Goal: Transaction & Acquisition: Purchase product/service

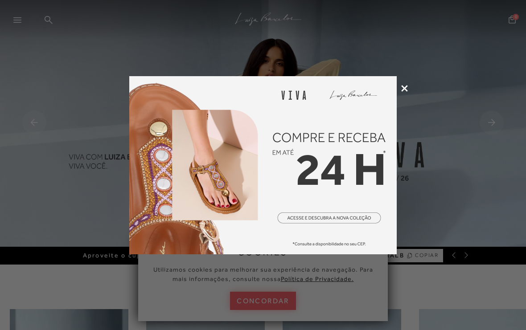
click at [407, 87] on icon at bounding box center [404, 88] width 7 height 7
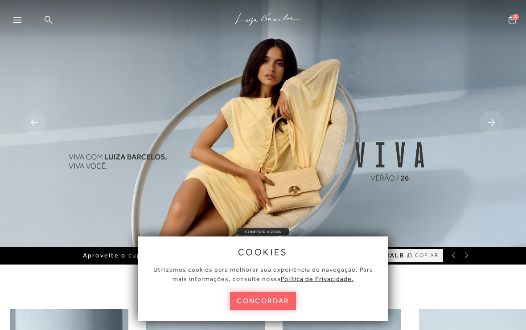
click at [267, 303] on button "concordar" at bounding box center [263, 301] width 66 height 18
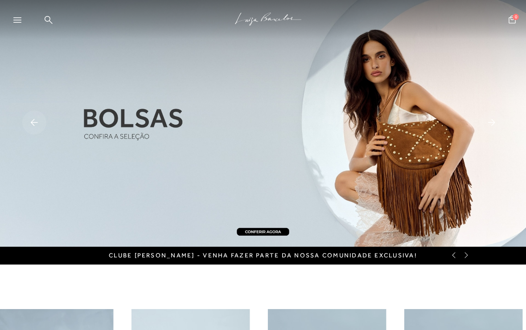
click at [20, 24] on div at bounding box center [21, 22] width 16 height 13
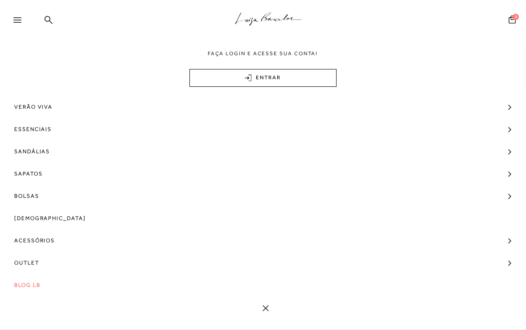
click at [244, 308] on link at bounding box center [263, 308] width 526 height 6
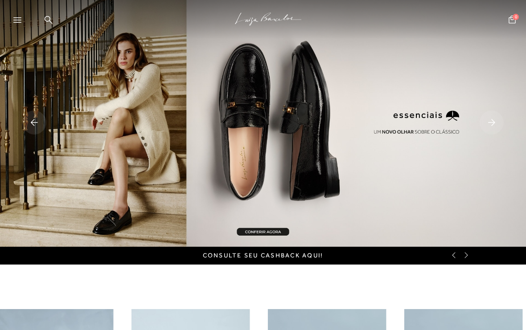
click at [52, 17] on icon at bounding box center [49, 20] width 8 height 8
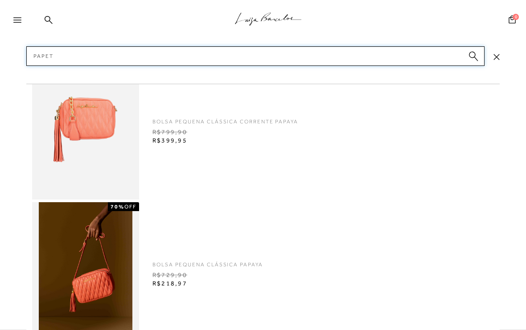
type input "Papete"
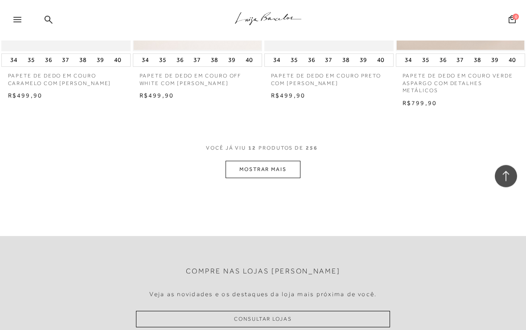
click at [296, 164] on button "MOSTRAR MAIS" at bounding box center [262, 169] width 75 height 17
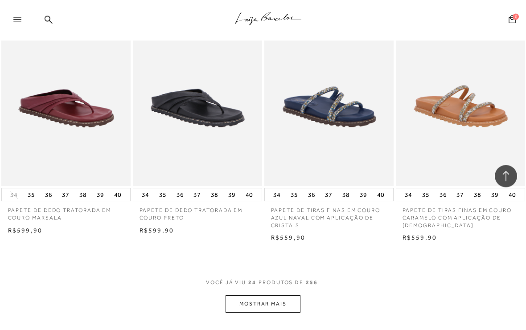
scroll to position [1374, 0]
click at [290, 296] on button "MOSTRAR MAIS" at bounding box center [262, 303] width 75 height 17
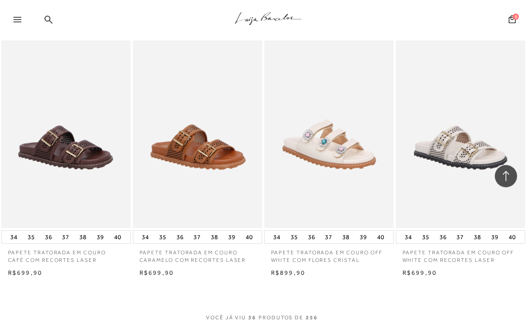
scroll to position [2111, 0]
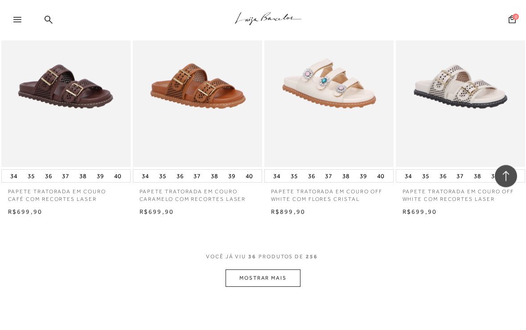
click at [290, 270] on button "MOSTRAR MAIS" at bounding box center [262, 278] width 75 height 17
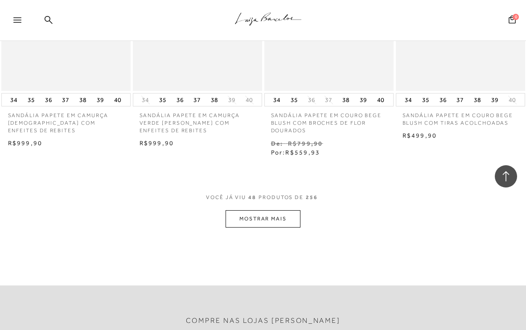
scroll to position [3028, 0]
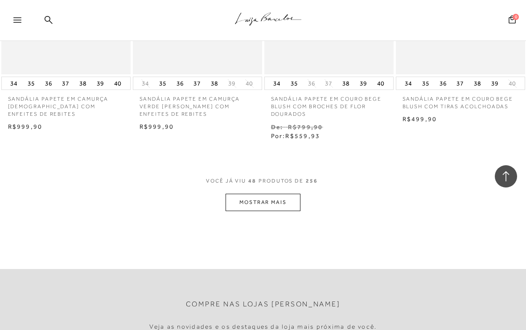
click at [287, 195] on button "MOSTRAR MAIS" at bounding box center [262, 202] width 75 height 17
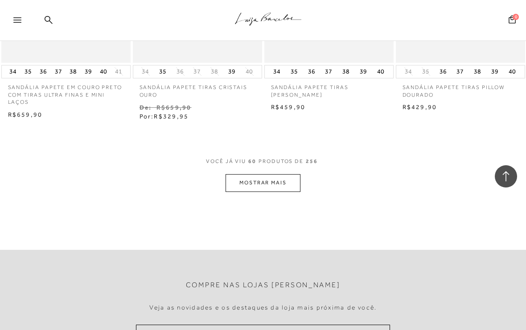
scroll to position [3828, 0]
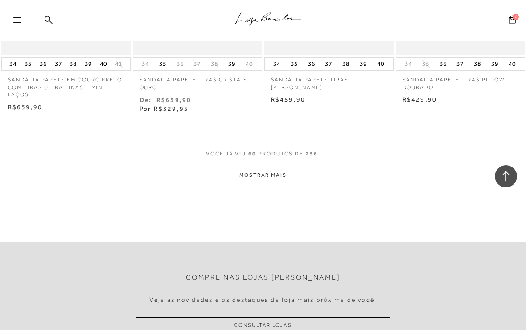
click at [291, 167] on button "MOSTRAR MAIS" at bounding box center [262, 175] width 75 height 17
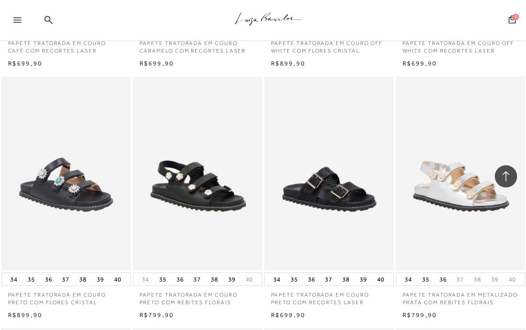
scroll to position [2305, 0]
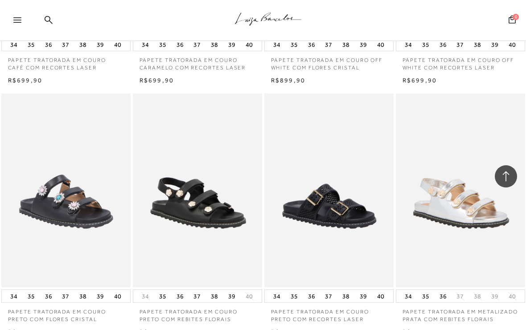
click at [102, 231] on img at bounding box center [65, 190] width 127 height 191
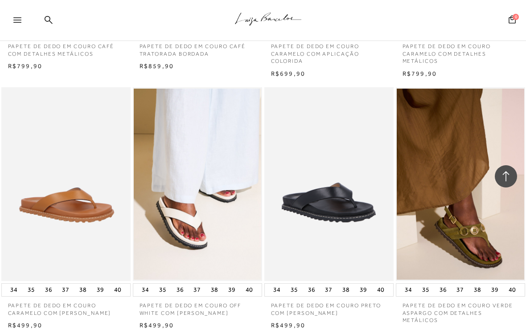
scroll to position [514, 0]
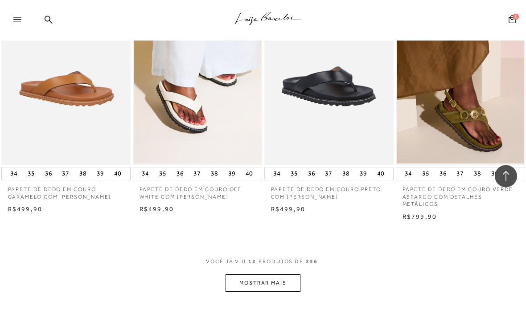
click at [283, 277] on button "MOSTRAR MAIS" at bounding box center [262, 283] width 75 height 17
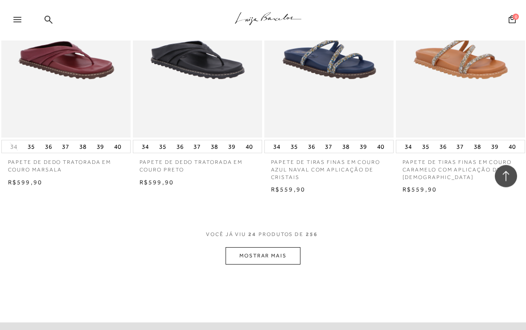
scroll to position [1422, 0]
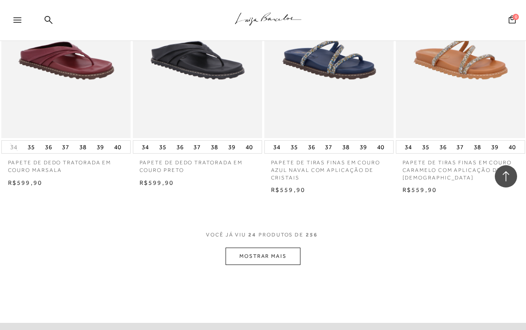
click at [285, 248] on button "MOSTRAR MAIS" at bounding box center [262, 256] width 75 height 17
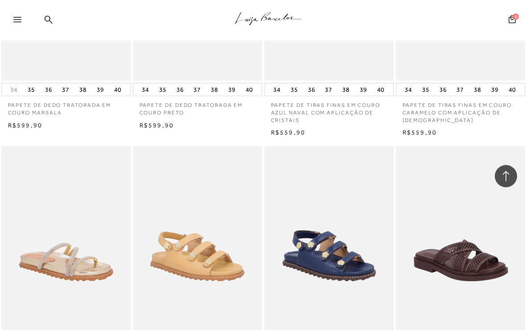
scroll to position [1583, 0]
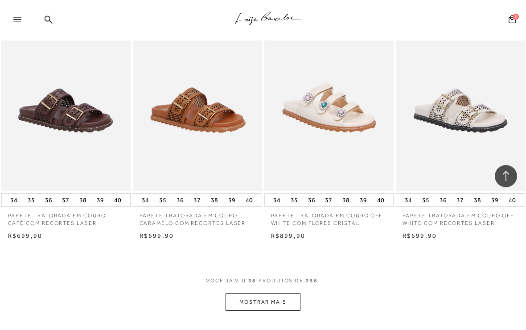
click at [295, 297] on button "MOSTRAR MAIS" at bounding box center [262, 302] width 75 height 17
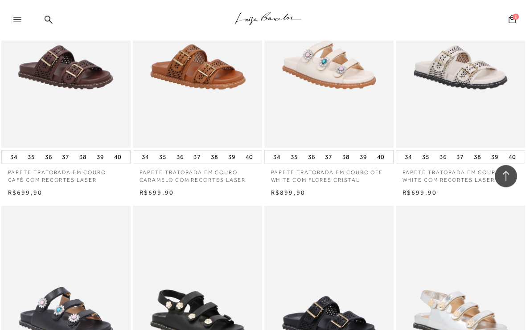
scroll to position [2285, 0]
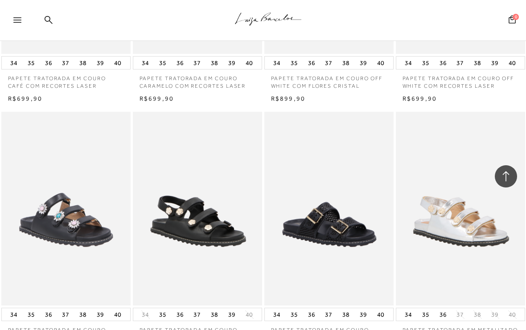
click at [349, 214] on img at bounding box center [328, 208] width 127 height 191
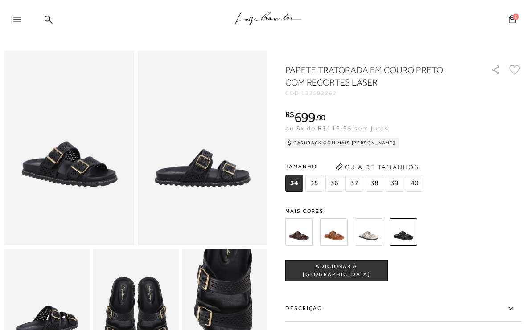
scroll to position [13, 0]
